Goal: Task Accomplishment & Management: Complete application form

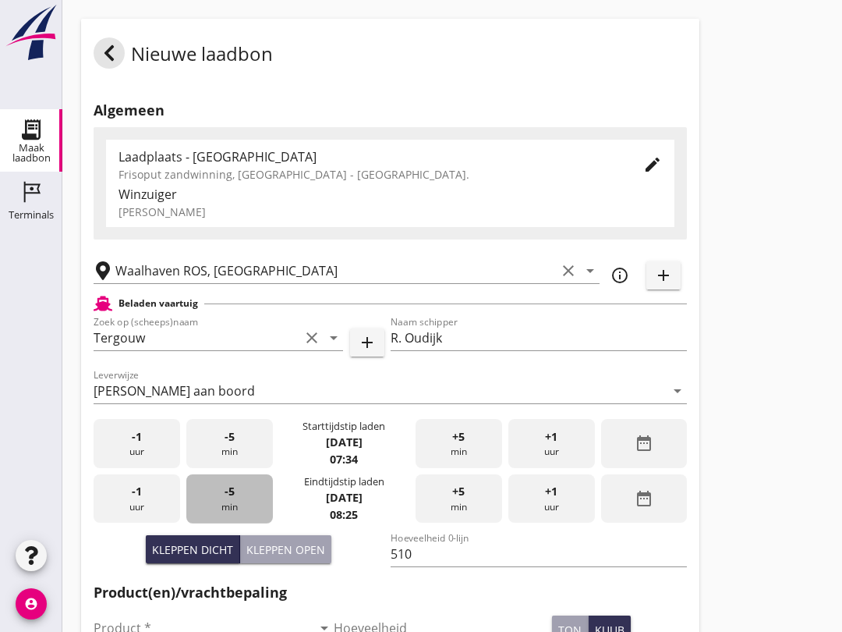
click at [229, 513] on div "-5 min" at bounding box center [229, 498] width 87 height 49
click at [231, 513] on div "-5 min" at bounding box center [229, 498] width 87 height 49
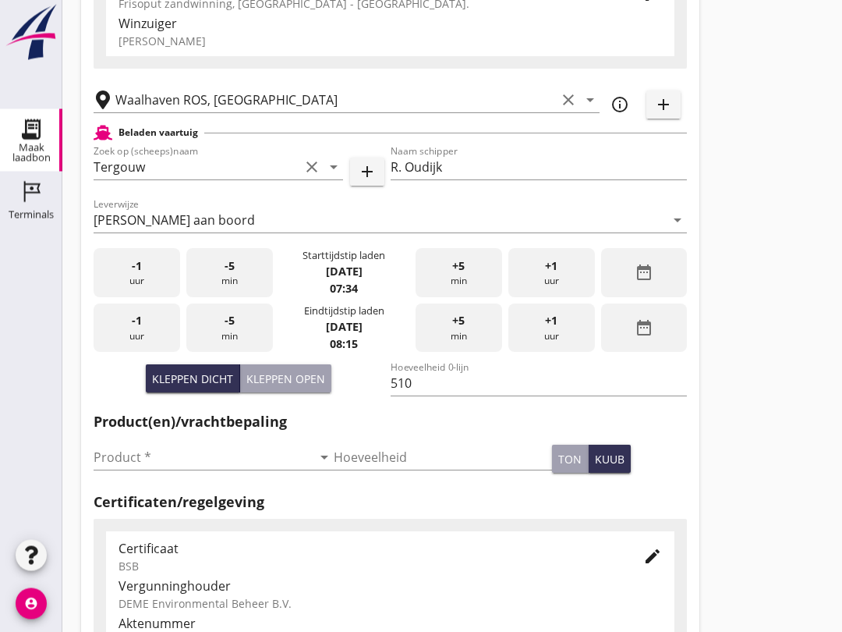
scroll to position [172, 0]
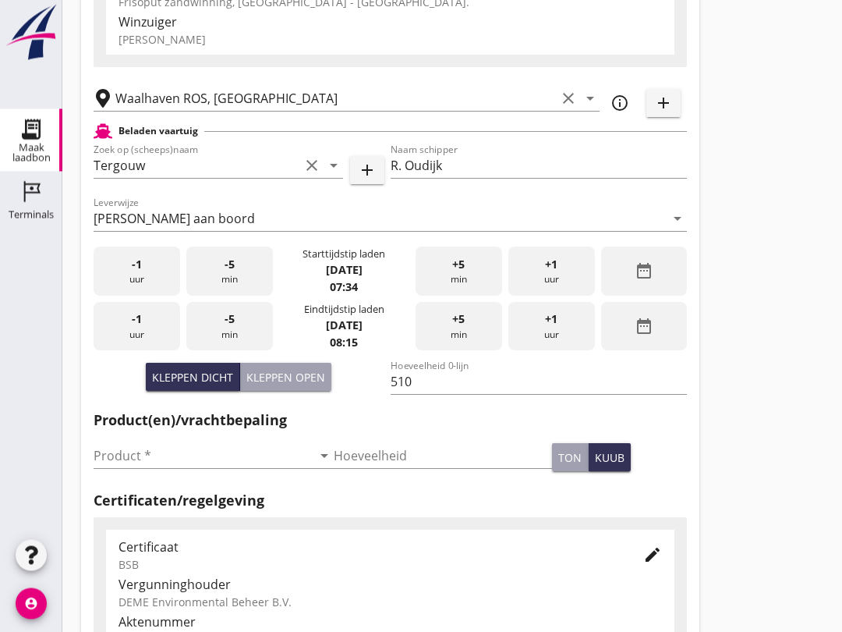
click at [186, 469] on input "Product *" at bounding box center [203, 456] width 218 height 25
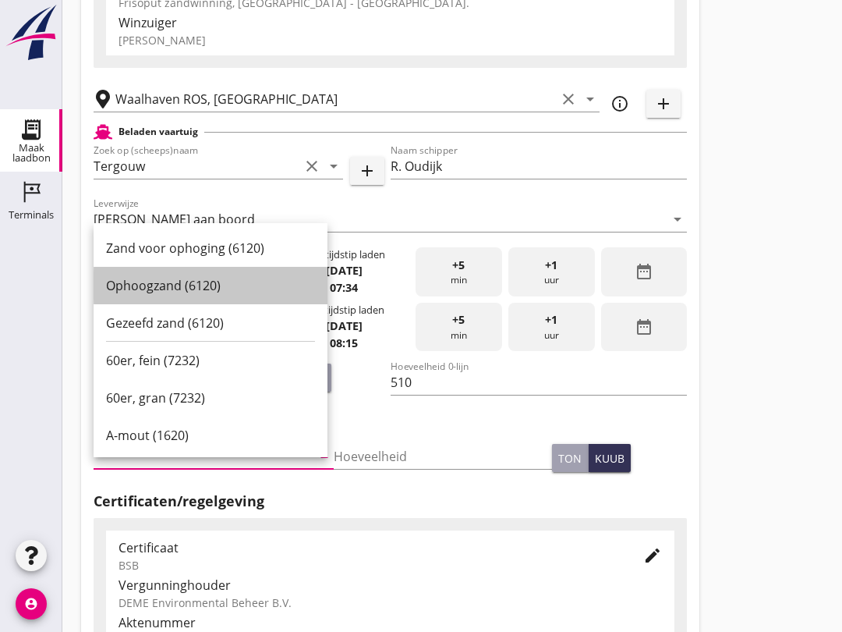
click at [219, 289] on div "Ophoogzand (6120)" at bounding box center [210, 285] width 209 height 19
type input "Ophoogzand (6120)"
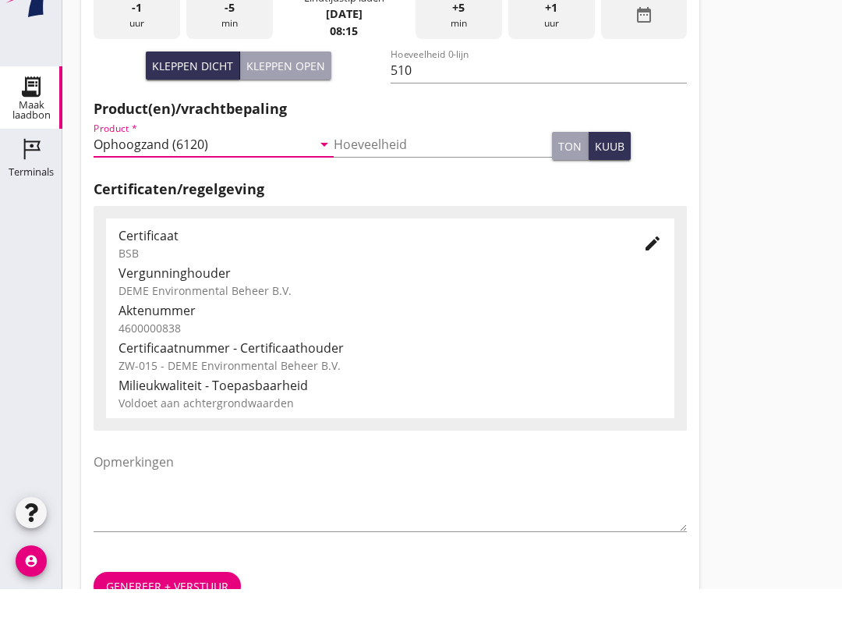
scroll to position [496, 0]
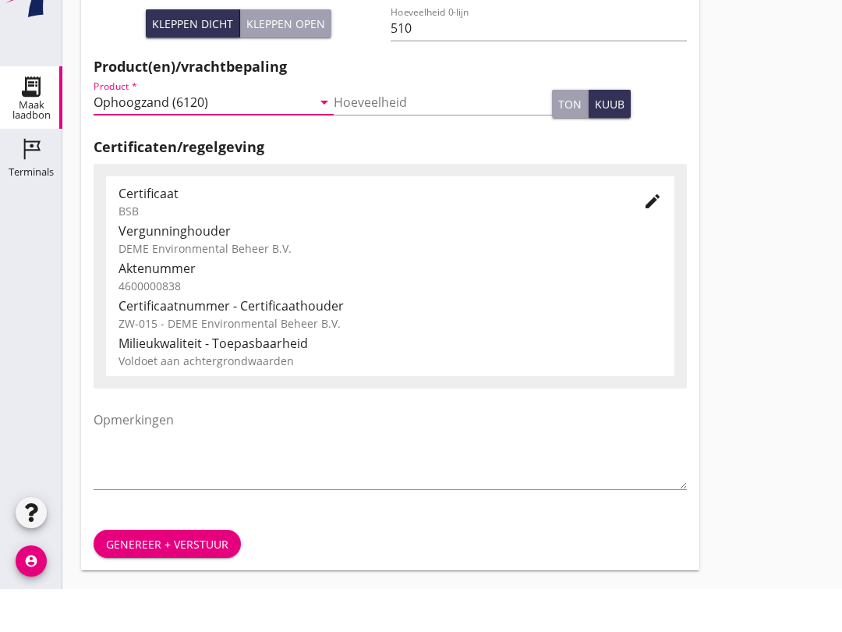
click at [185, 572] on button "Genereer + verstuur" at bounding box center [167, 586] width 147 height 28
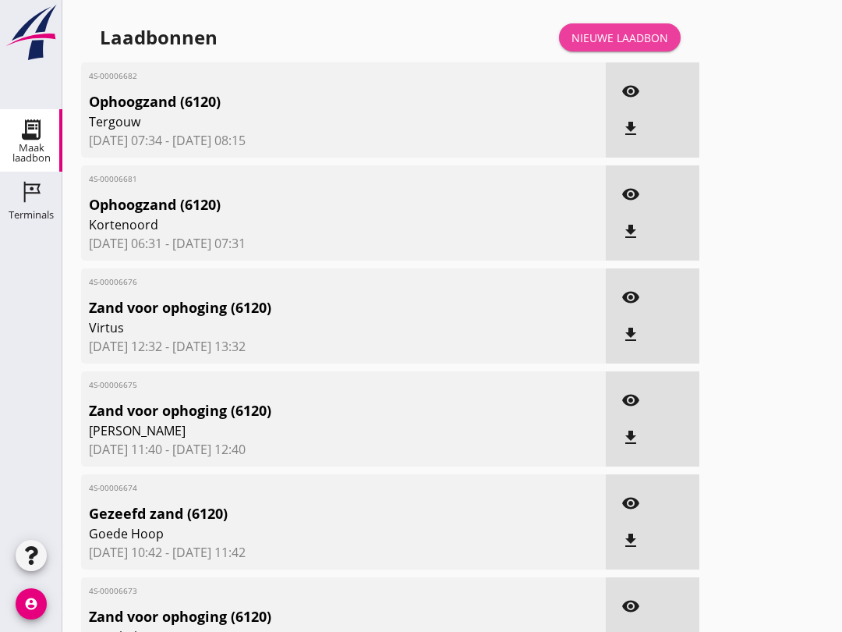
click at [622, 44] on div "Nieuwe laadbon" at bounding box center [619, 38] width 97 height 16
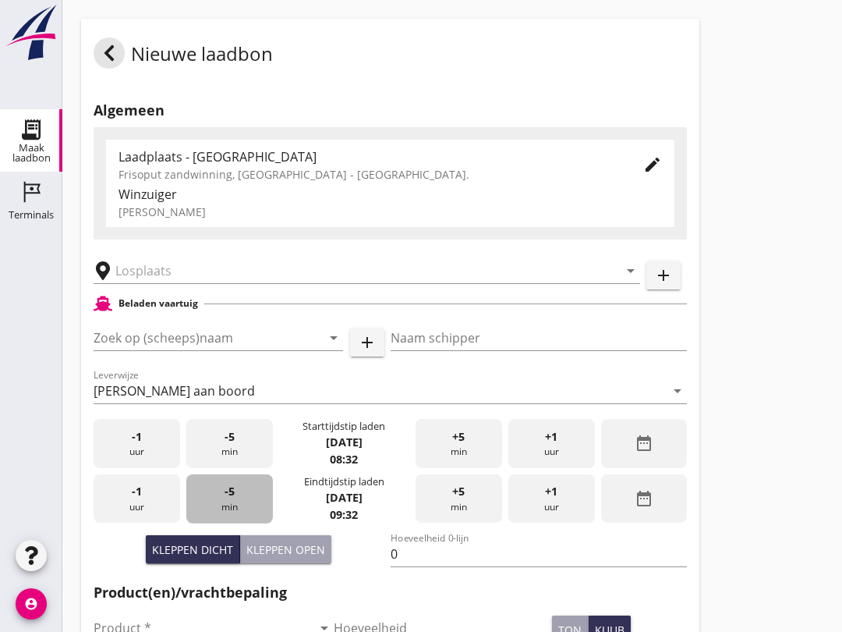
click at [241, 515] on div "-5 min" at bounding box center [229, 498] width 87 height 49
click at [239, 521] on div "-5 min" at bounding box center [229, 498] width 87 height 49
click at [239, 522] on div "-5 min" at bounding box center [229, 498] width 87 height 49
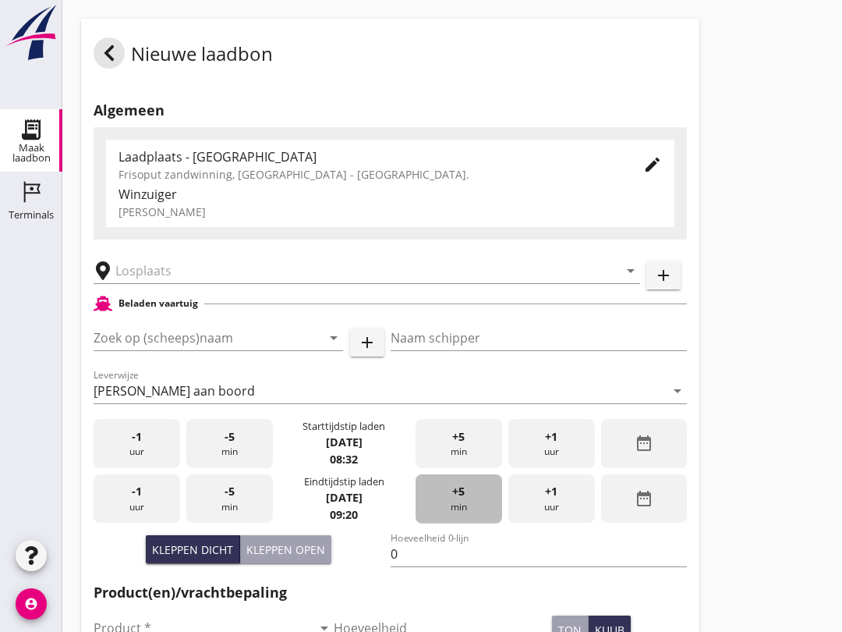
click at [454, 518] on div "+5 min" at bounding box center [459, 498] width 87 height 49
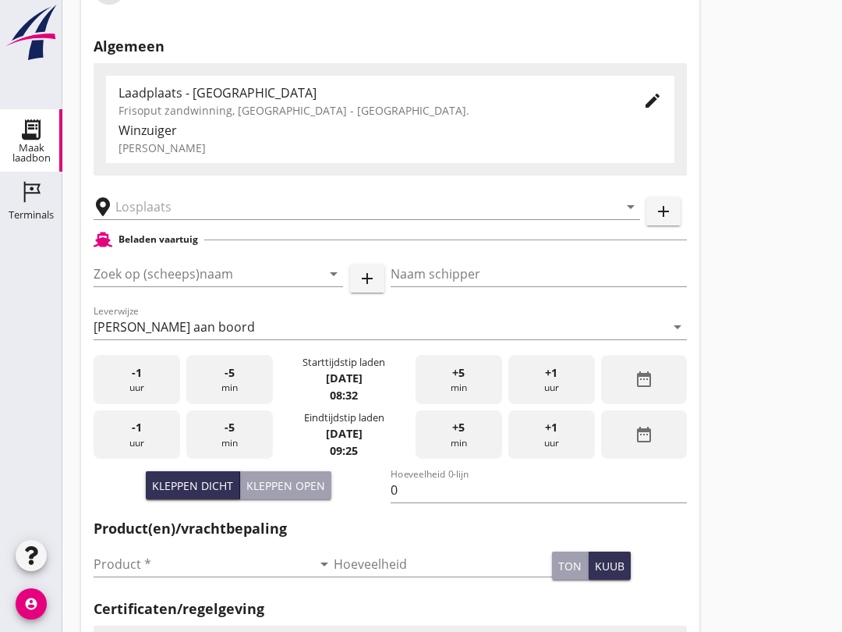
scroll to position [65, 0]
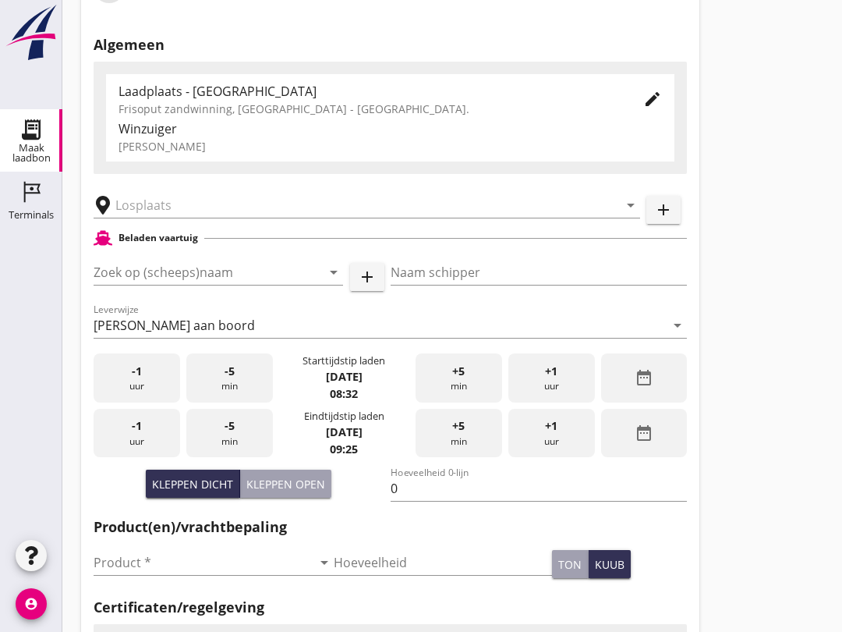
click at [143, 285] on input "Zoek op (scheeps)naam" at bounding box center [197, 272] width 206 height 25
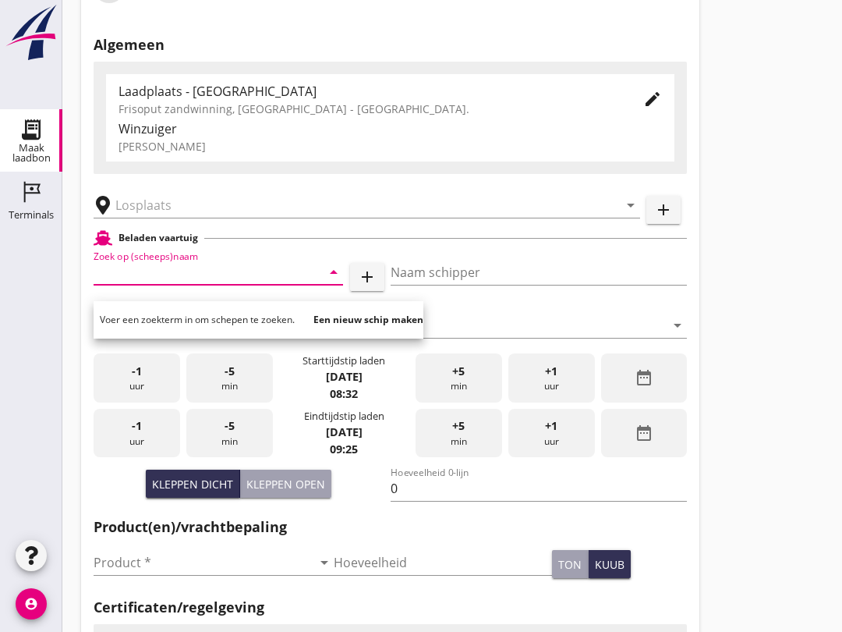
click at [175, 285] on input "Zoek op (scheeps)naam" at bounding box center [197, 272] width 206 height 25
type input "P"
type input "R"
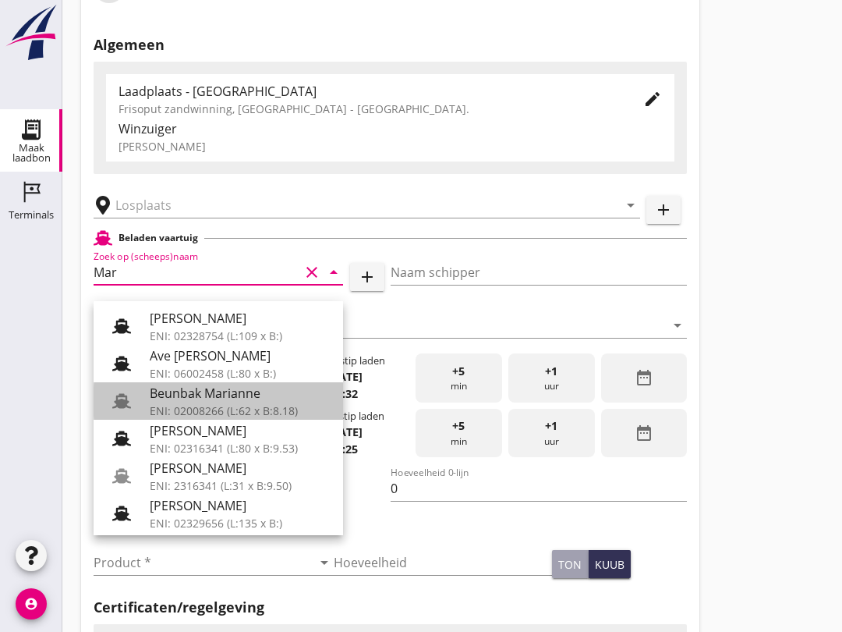
click at [259, 400] on div "Beunbak Marianne" at bounding box center [240, 393] width 181 height 19
type input "Beunbak Marianne"
type input "[PERSON_NAME]"
type input "551"
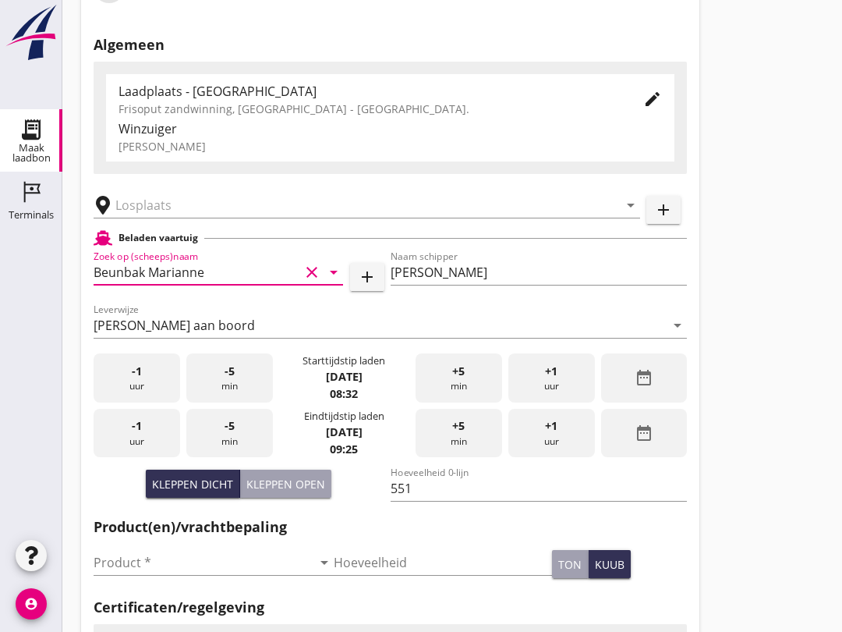
click at [212, 218] on input "text" at bounding box center [355, 205] width 481 height 25
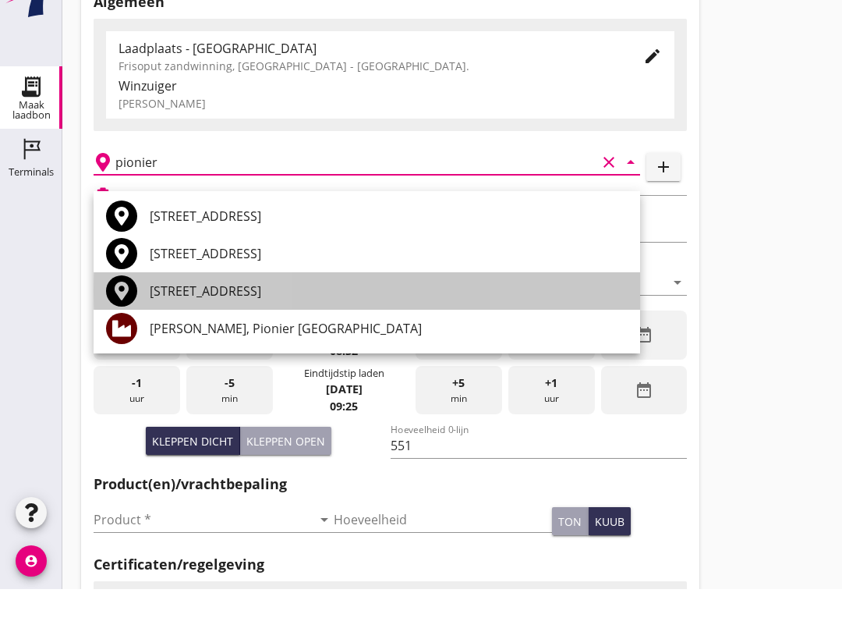
scroll to position [69, 0]
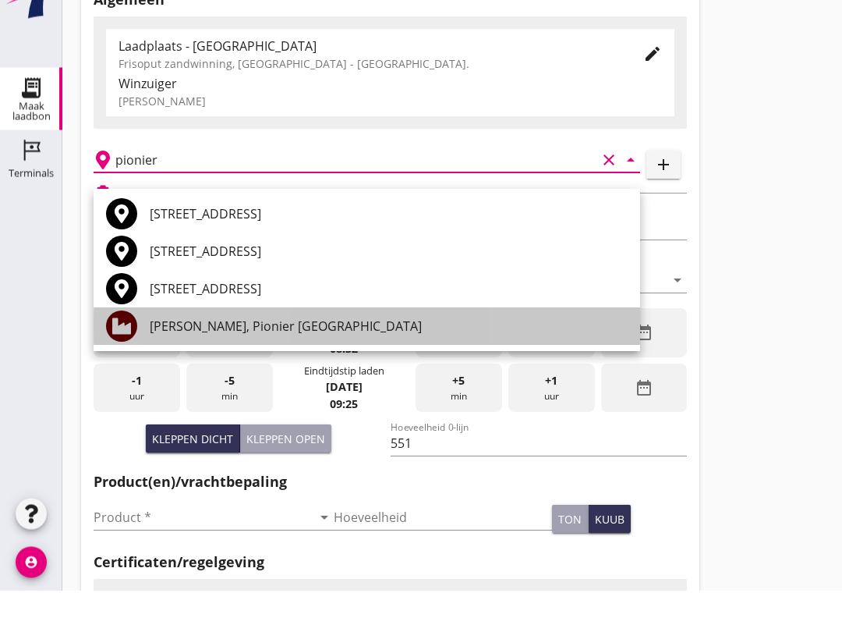
click at [304, 359] on div "[PERSON_NAME], Pionier [GEOGRAPHIC_DATA]" at bounding box center [389, 368] width 478 height 19
type input "[PERSON_NAME], Pionier [GEOGRAPHIC_DATA]"
